Goal: Task Accomplishment & Management: Manage account settings

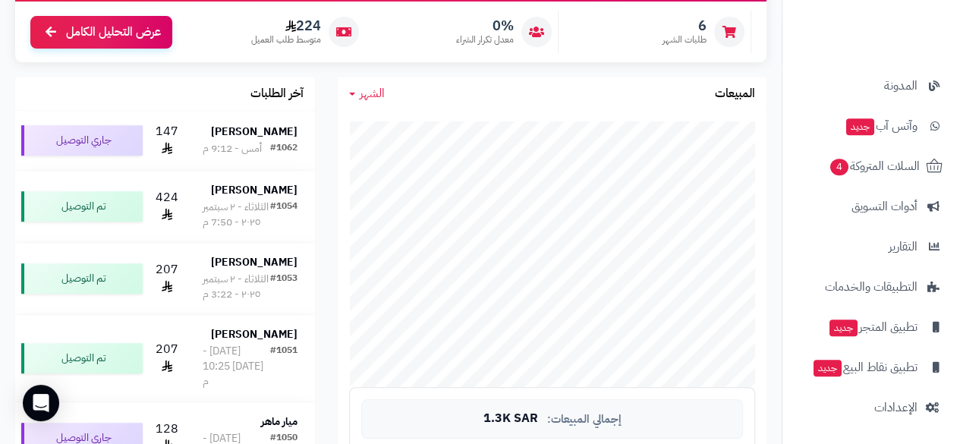
scroll to position [256, 0]
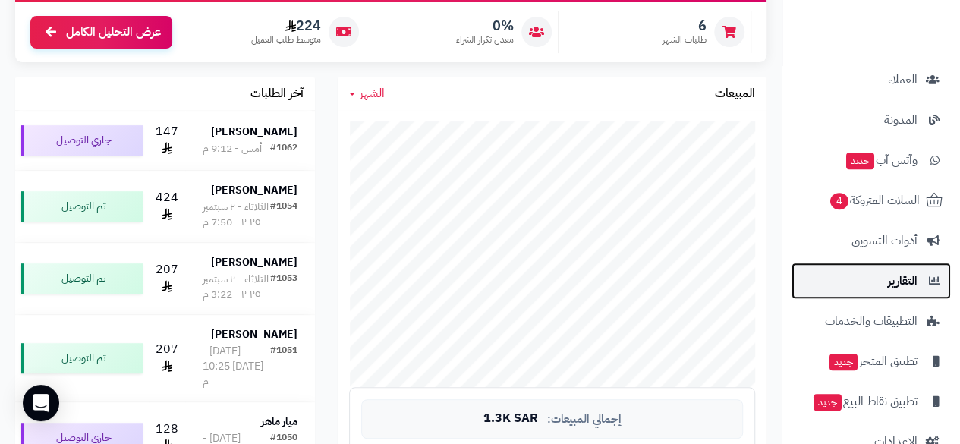
click at [906, 287] on span "التقارير" at bounding box center [903, 280] width 30 height 21
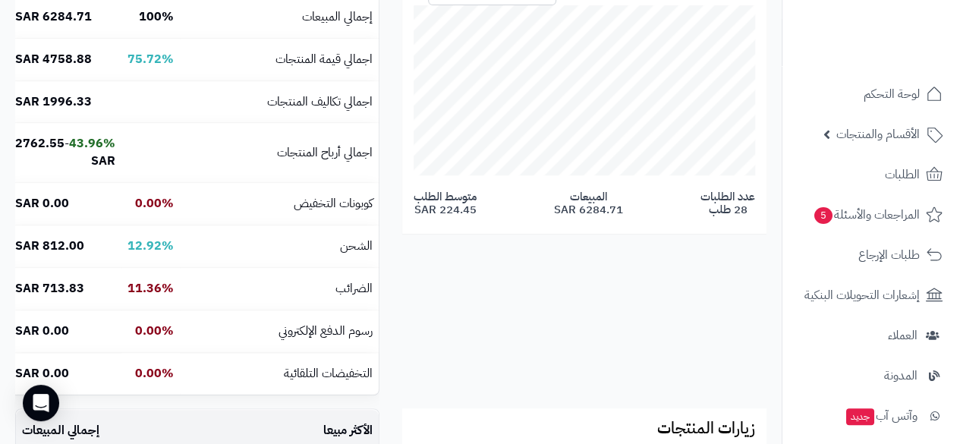
scroll to position [334, 0]
